Goal: Information Seeking & Learning: Learn about a topic

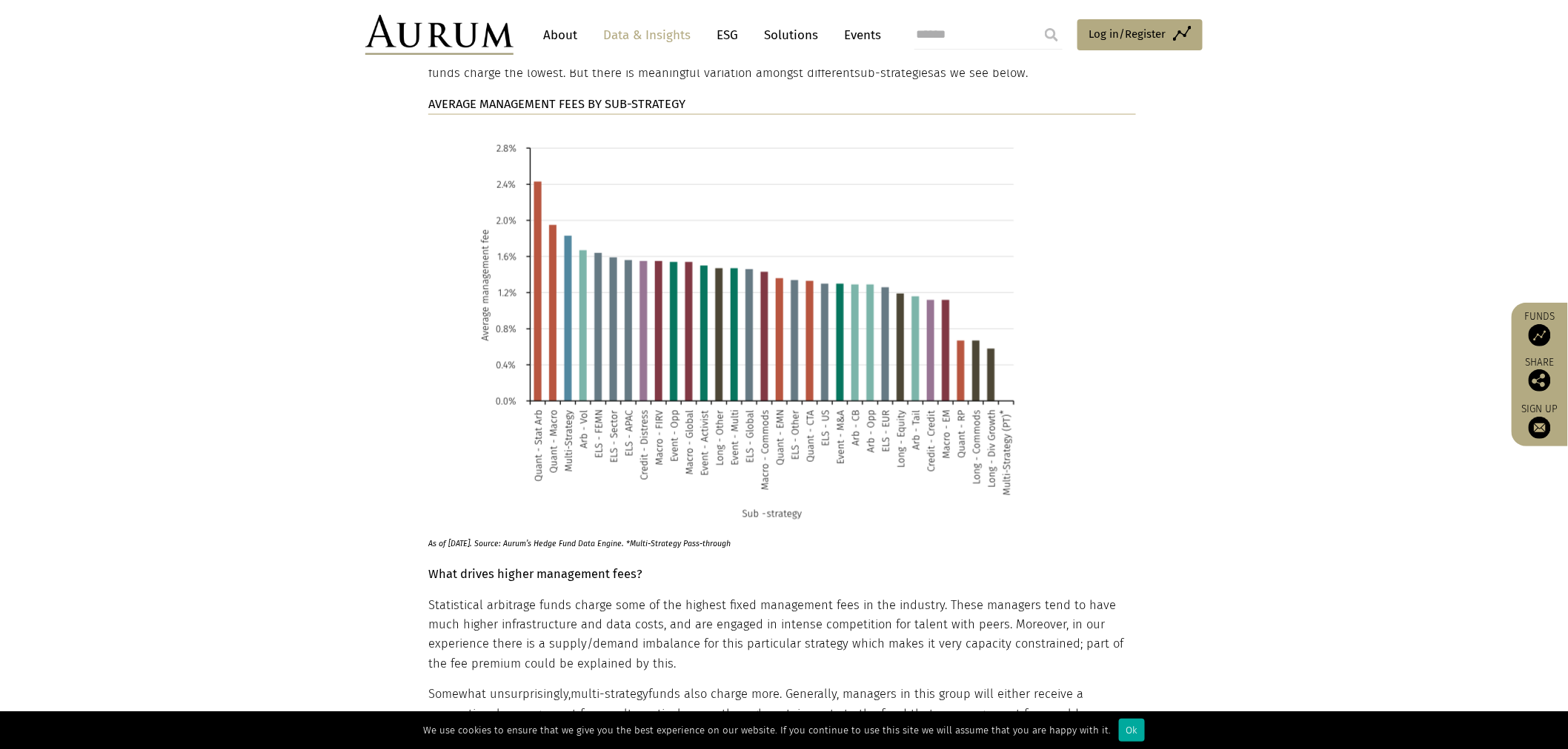
scroll to position [2953, 0]
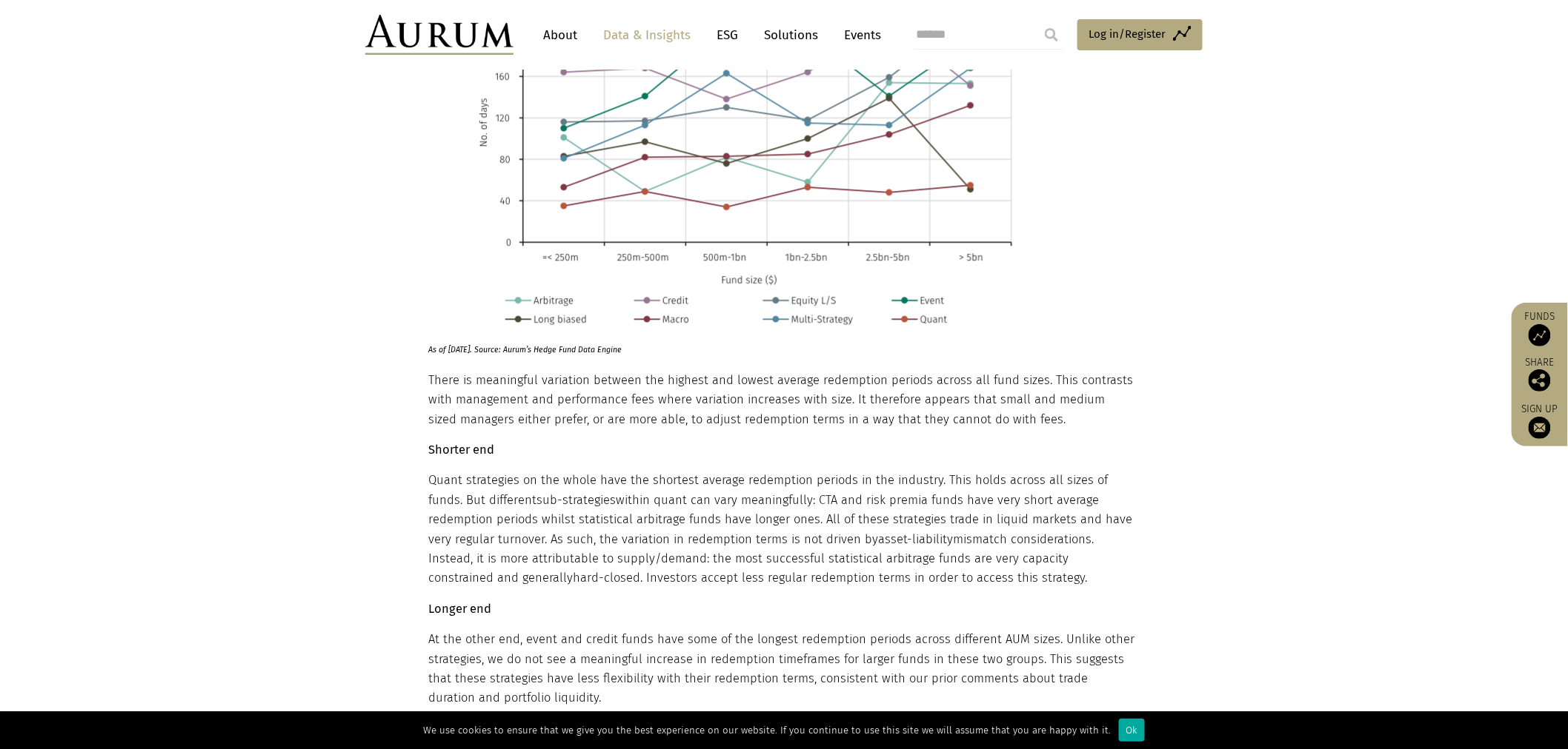
scroll to position [9043, 0]
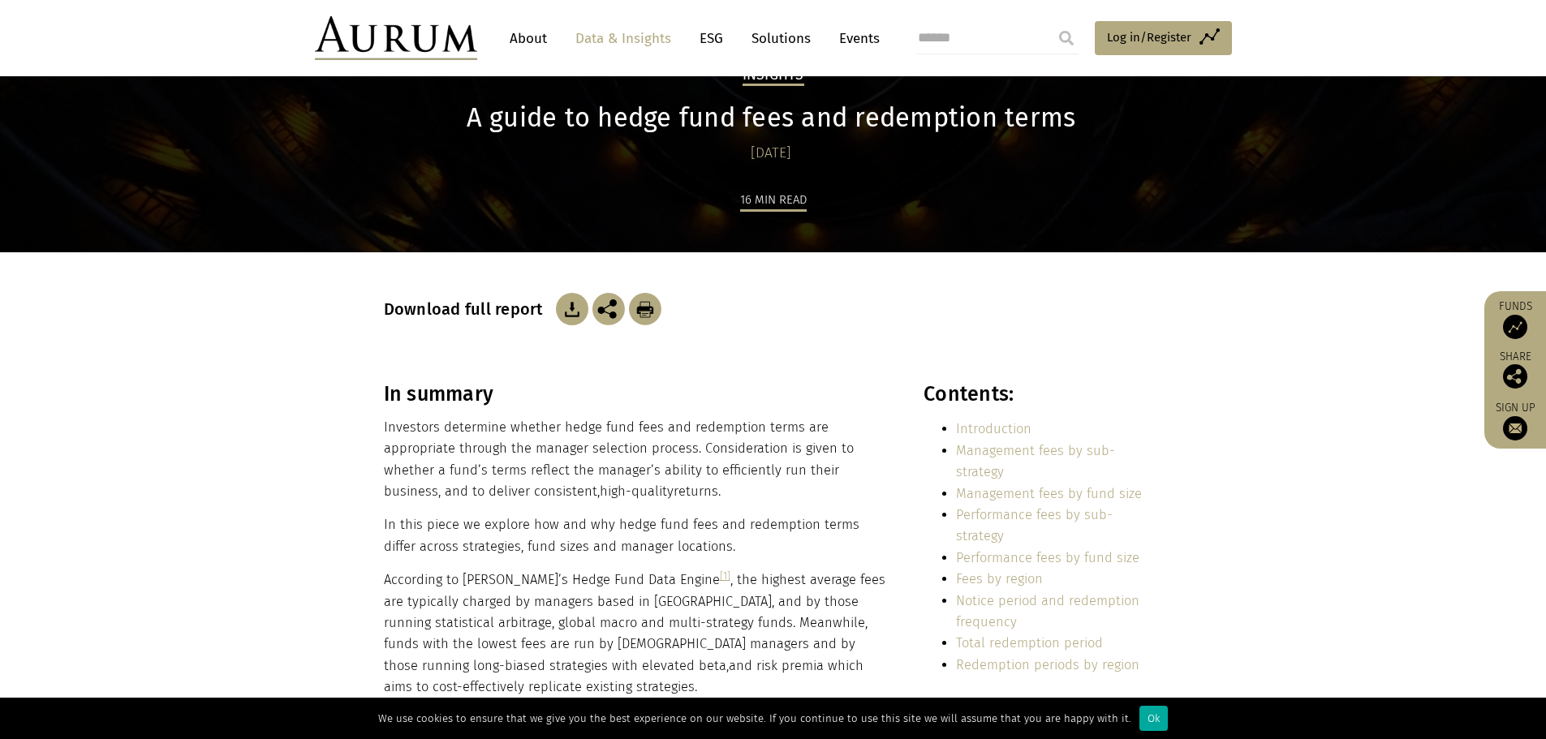
scroll to position [162, 0]
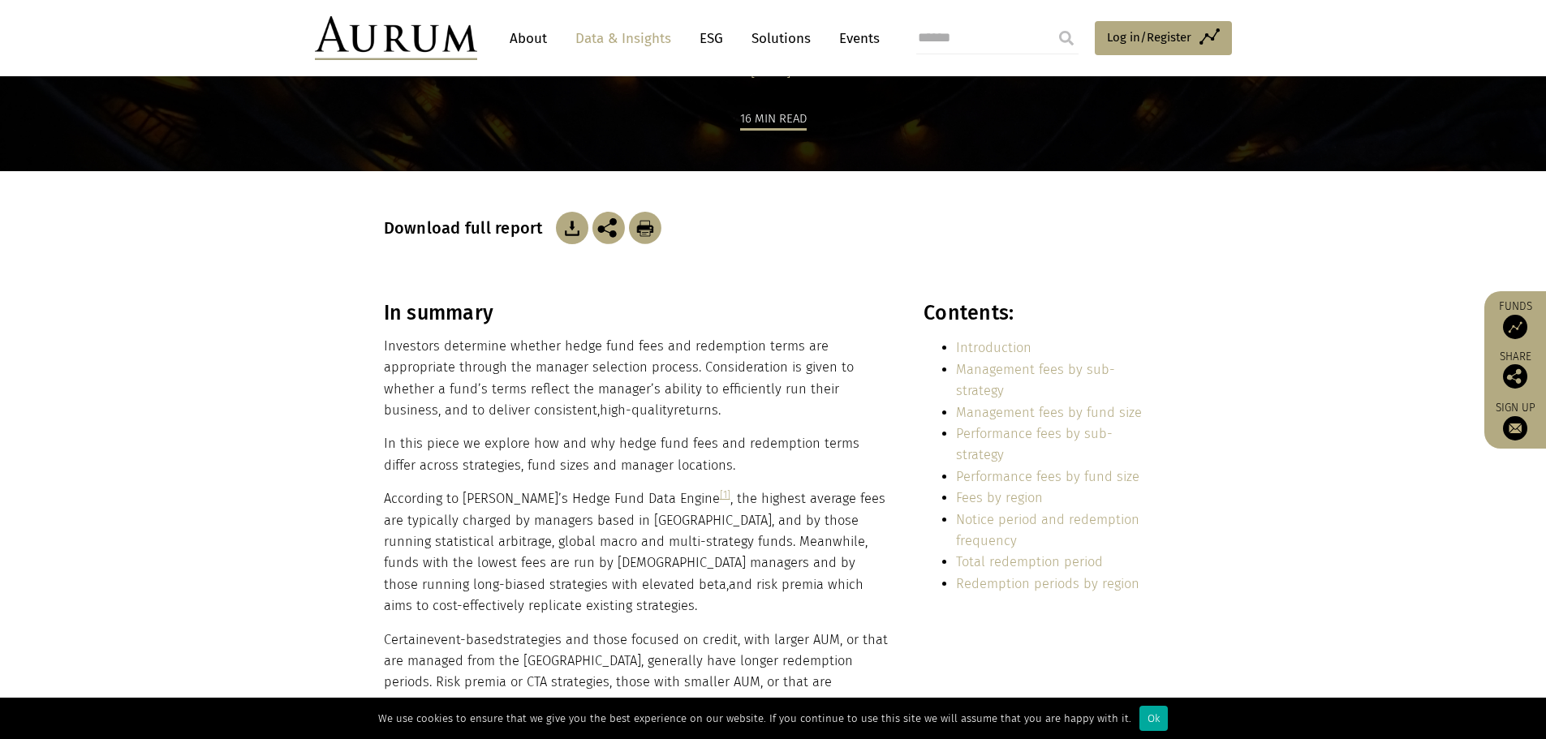
click at [992, 512] on link "Notice period and redemption frequency" at bounding box center [1047, 530] width 183 height 37
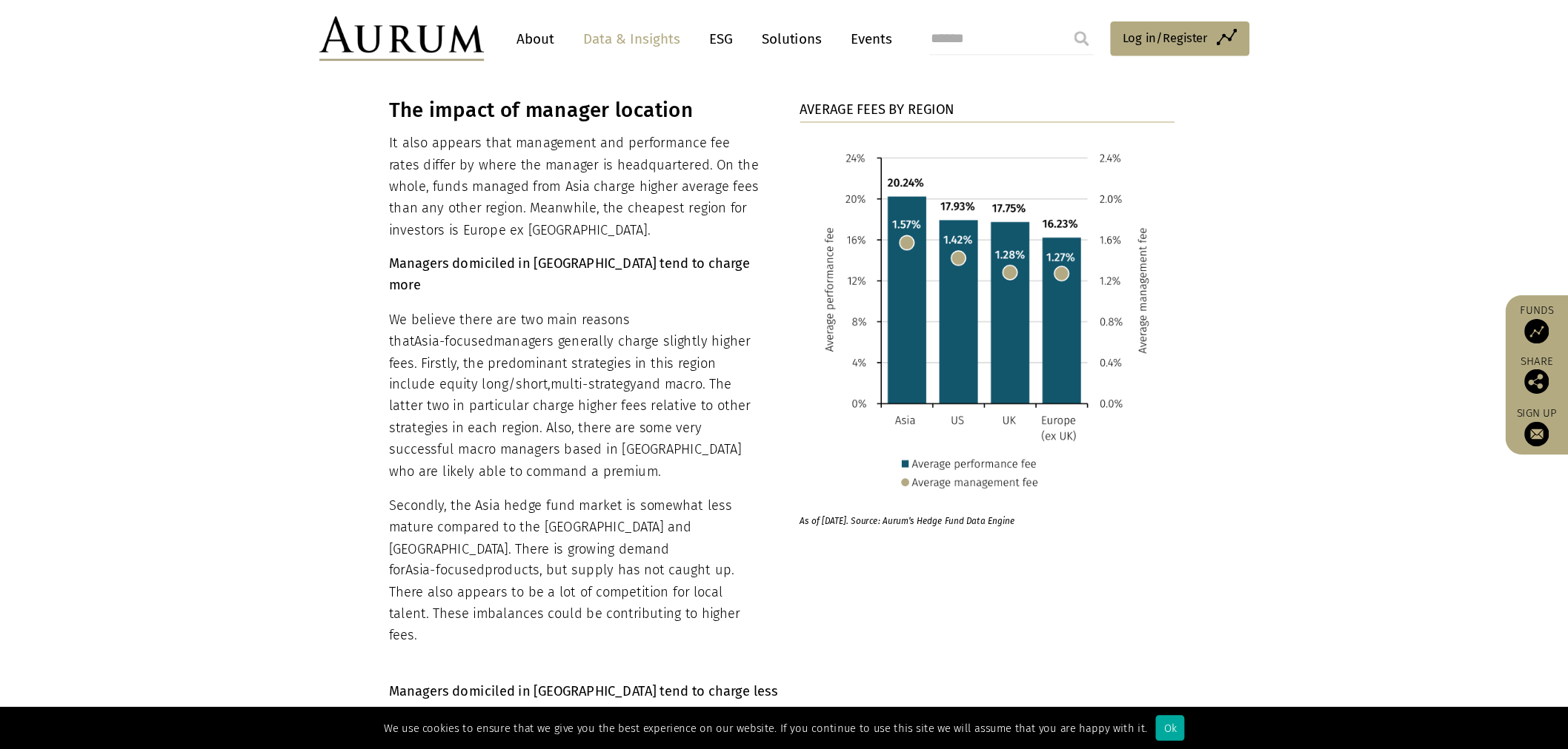
scroll to position [6526, 0]
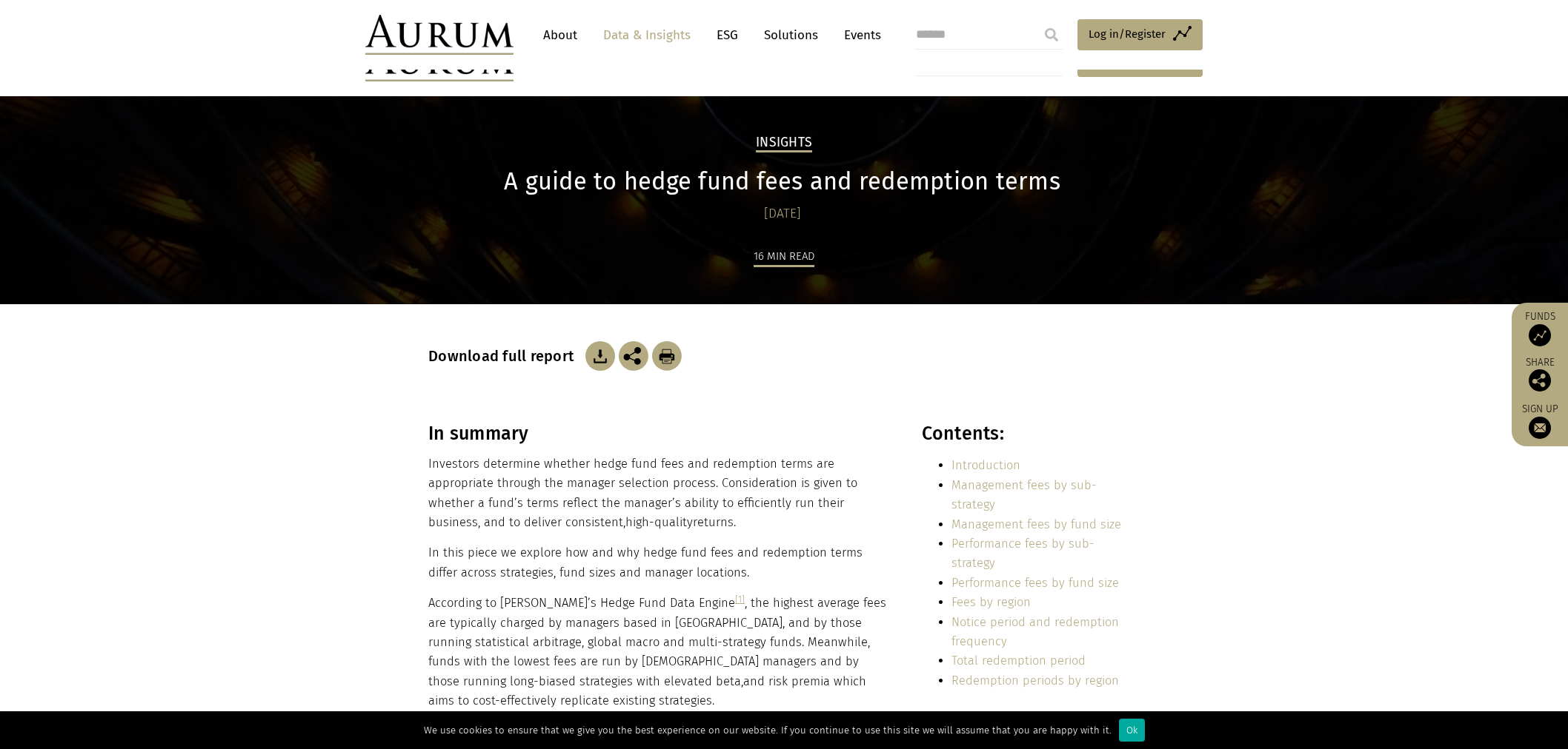
scroll to position [6526, 0]
